Goal: Task Accomplishment & Management: Complete application form

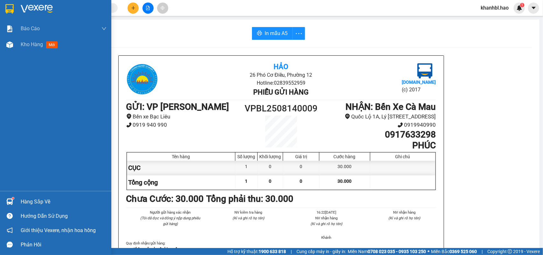
click at [11, 8] on img at bounding box center [9, 9] width 8 height 10
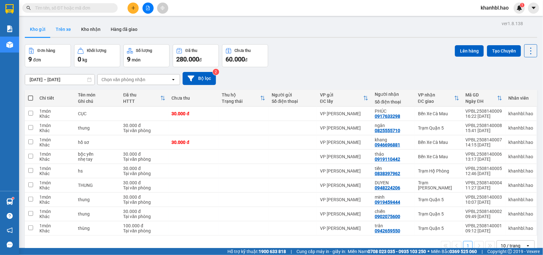
click at [67, 30] on button "Trên xe" at bounding box center [63, 29] width 25 height 15
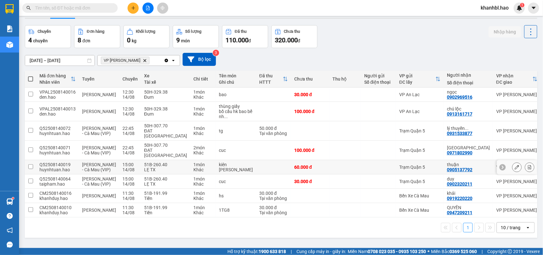
scroll to position [29, 0]
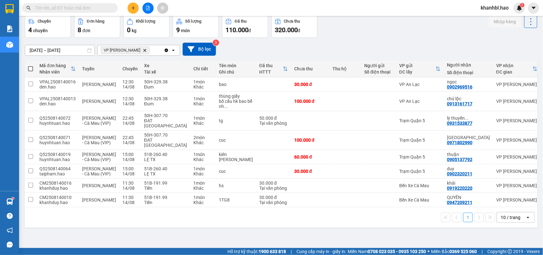
click at [463, 222] on button "1" at bounding box center [468, 217] width 10 height 10
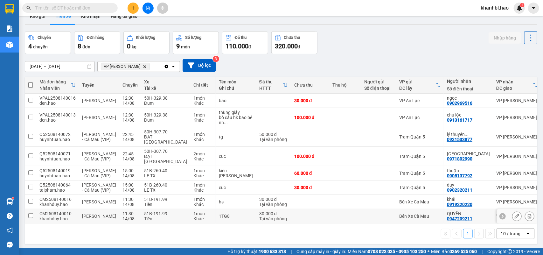
scroll to position [0, 0]
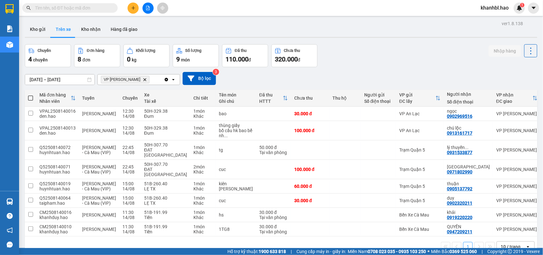
click at [133, 8] on icon "plus" at bounding box center [132, 8] width 3 height 0
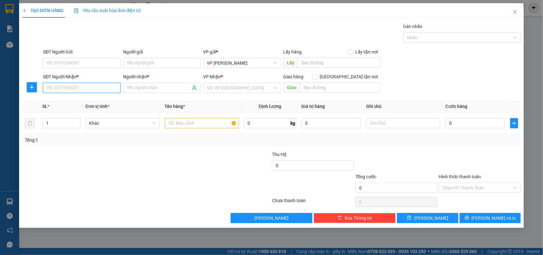
click at [74, 87] on input "SĐT Người Nhận *" at bounding box center [82, 88] width 78 height 10
click at [72, 88] on input "SĐT Người Nhận *" at bounding box center [82, 88] width 78 height 10
type input "0355402878"
click at [177, 88] on input "Người nhận *" at bounding box center [159, 87] width 64 height 7
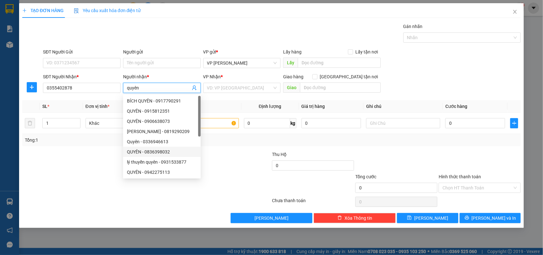
type input "quyên"
click at [86, 164] on div at bounding box center [105, 162] width 167 height 22
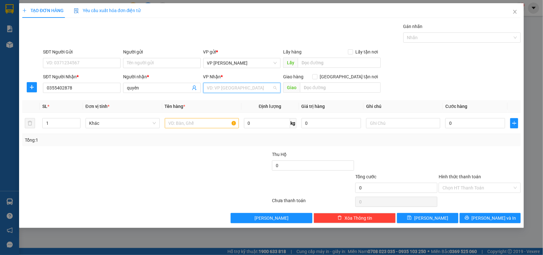
click at [246, 87] on input "search" at bounding box center [239, 88] width 65 height 10
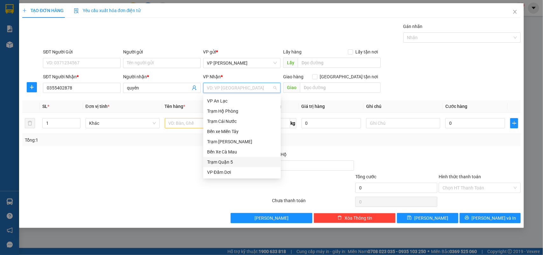
click at [237, 162] on div "Trạm Quận 5" at bounding box center [242, 161] width 70 height 7
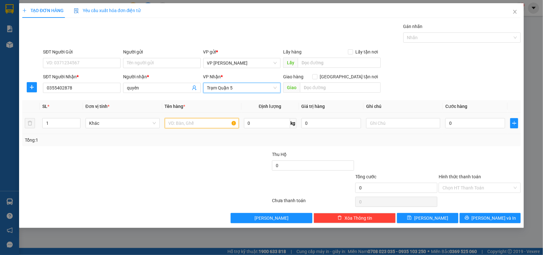
click at [207, 124] on input "text" at bounding box center [202, 123] width 74 height 10
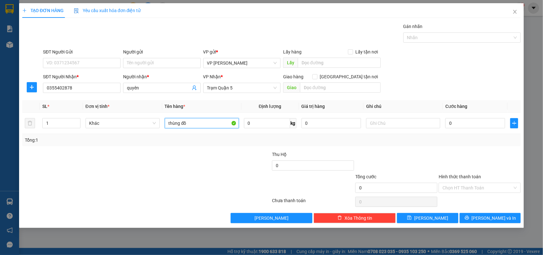
type input "thùng đồ"
click at [207, 152] on div at bounding box center [229, 162] width 83 height 22
click at [455, 123] on input "0" at bounding box center [475, 123] width 60 height 10
type input "03"
type input "3"
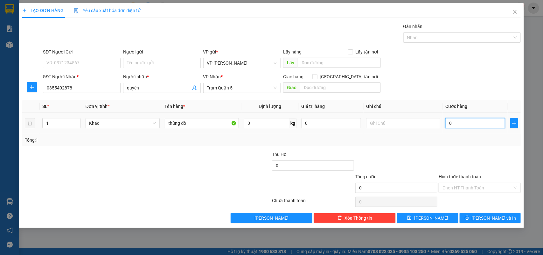
type input "3"
type input "030"
type input "30"
click at [428, 158] on div at bounding box center [395, 162] width 83 height 22
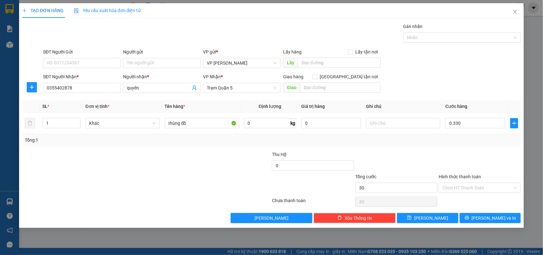
type input "330.000"
click at [477, 122] on input "330.000" at bounding box center [475, 123] width 60 height 10
type input "0"
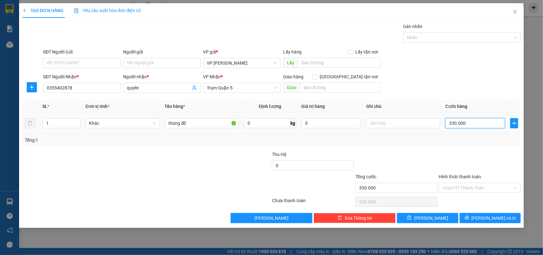
type input "0"
type input "003"
type input "3"
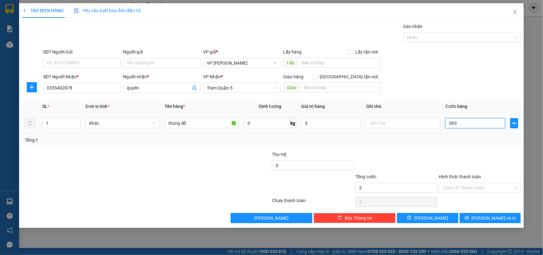
type input "0.030"
type input "30"
type input "30.000"
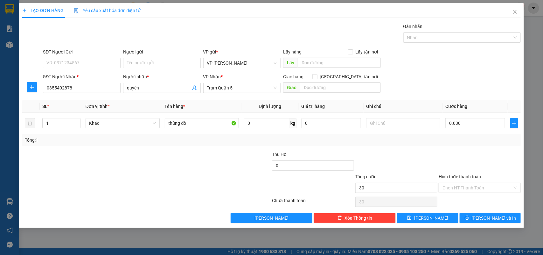
type input "30.000"
drag, startPoint x: 371, startPoint y: 147, endPoint x: 388, endPoint y: 150, distance: 17.5
click at [371, 147] on div "Transit Pickup Surcharge Ids Transit Deliver Surcharge Ids Transit Deliver Surc…" at bounding box center [271, 123] width 498 height 200
click at [274, 90] on span "Trạm Quận 5" at bounding box center [242, 88] width 70 height 10
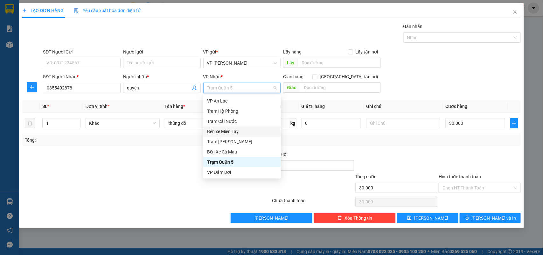
click at [232, 131] on div "Bến xe Miền Tây" at bounding box center [242, 131] width 70 height 7
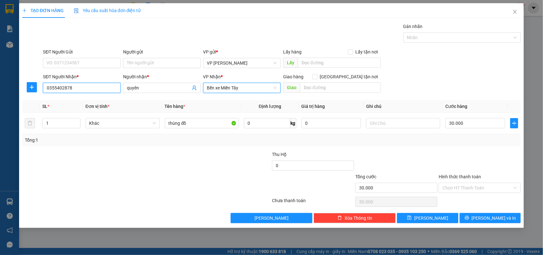
click at [75, 87] on input "0355402878" at bounding box center [82, 88] width 78 height 10
type input "0"
type input "0392646278"
click at [87, 101] on div "0392646278 - uyên" at bounding box center [82, 100] width 70 height 7
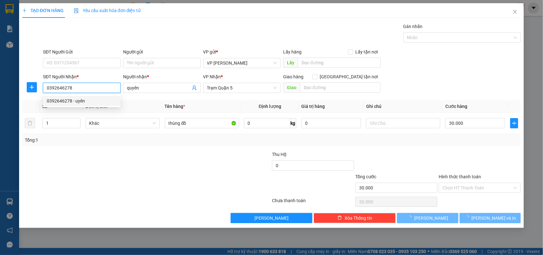
type input "uyên"
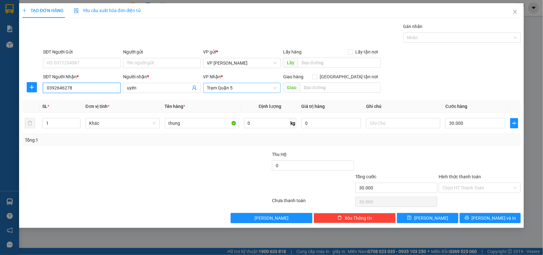
click at [276, 89] on span "Trạm Quận 5" at bounding box center [242, 88] width 70 height 10
type input "0392646278"
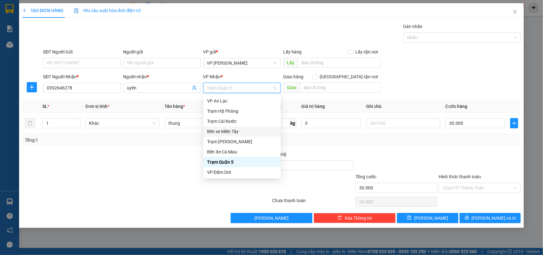
click at [236, 132] on div "Bến xe Miền Tây" at bounding box center [242, 131] width 70 height 7
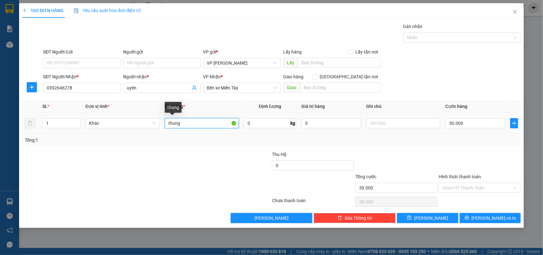
click at [185, 125] on input "thung" at bounding box center [202, 123] width 74 height 10
type input "thùng"
click at [476, 189] on input "Hình thức thanh toán" at bounding box center [477, 188] width 70 height 10
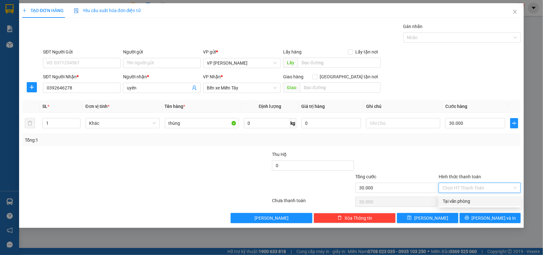
click at [464, 203] on div "Tại văn phòng" at bounding box center [480, 200] width 74 height 7
type input "0"
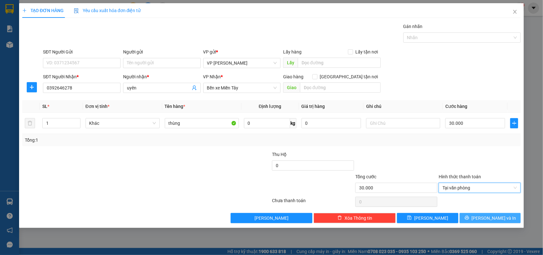
click at [490, 216] on span "[PERSON_NAME] và In" at bounding box center [493, 217] width 45 height 7
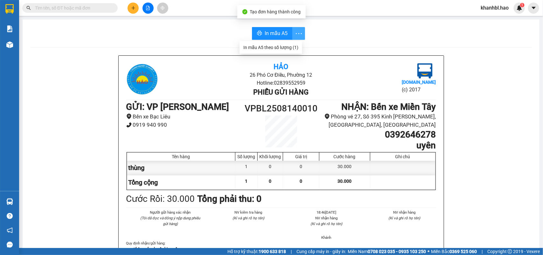
click at [299, 29] on button "button" at bounding box center [298, 33] width 13 height 13
click at [287, 48] on div "In mẫu A5 theo số lượng (1)" at bounding box center [270, 47] width 55 height 7
